Goal: Navigation & Orientation: Find specific page/section

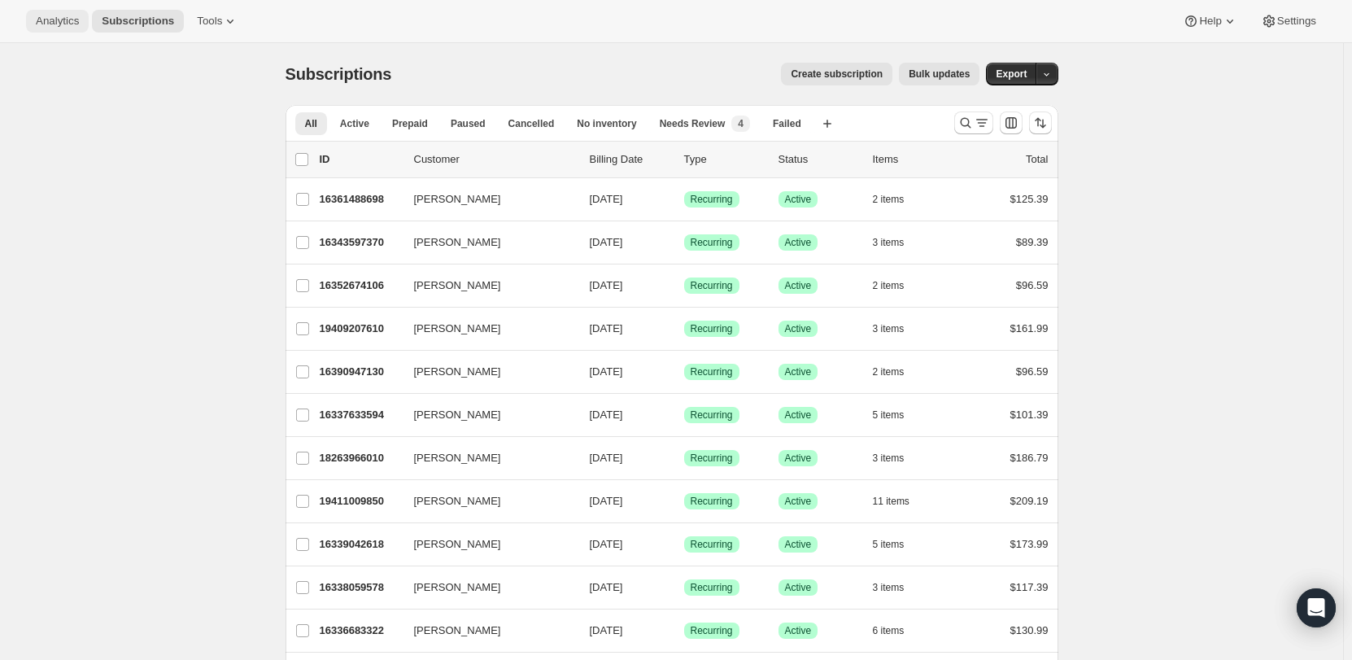
click at [50, 21] on span "Analytics" at bounding box center [57, 21] width 43 height 13
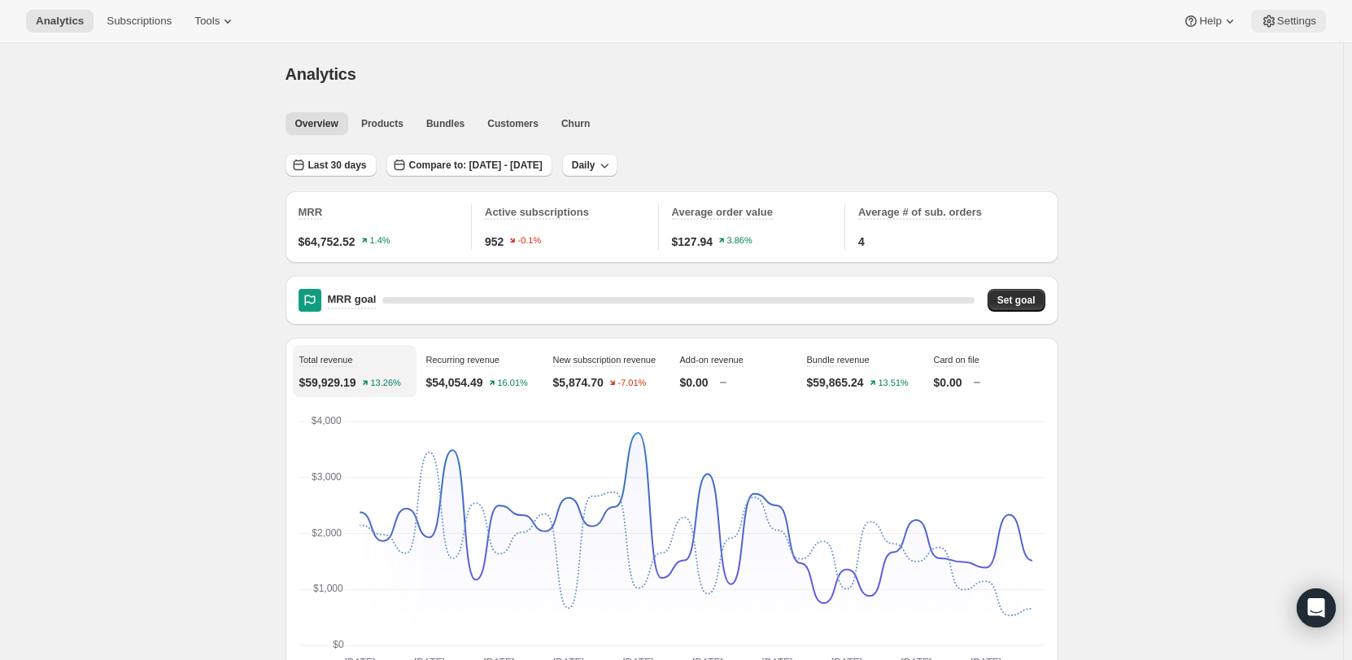
click at [1304, 15] on span "Settings" at bounding box center [1297, 21] width 39 height 13
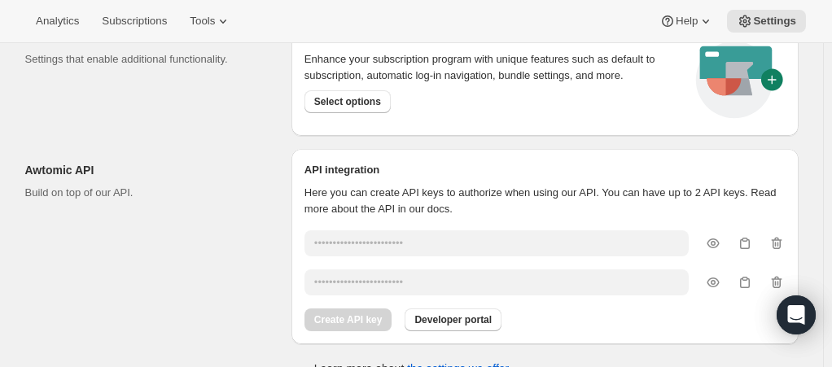
scroll to position [1043, 0]
